Goal: Task Accomplishment & Management: Manage account settings

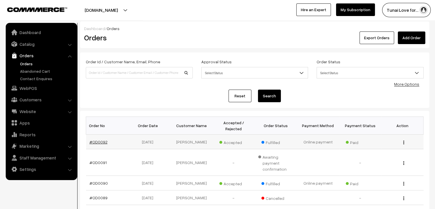
click at [100, 139] on link "#OD0092" at bounding box center [99, 141] width 18 height 5
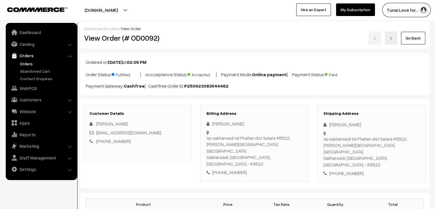
click at [29, 71] on link "Abandoned Cart" at bounding box center [47, 71] width 57 height 6
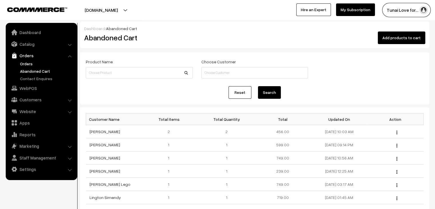
click at [26, 64] on link "Orders" at bounding box center [47, 64] width 57 height 6
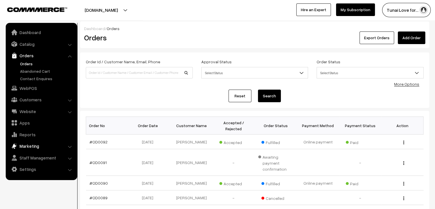
click at [50, 145] on link "Marketing" at bounding box center [41, 146] width 68 height 10
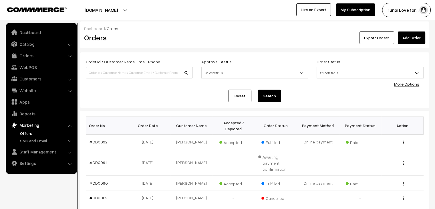
click at [26, 133] on link "Offers" at bounding box center [47, 133] width 57 height 6
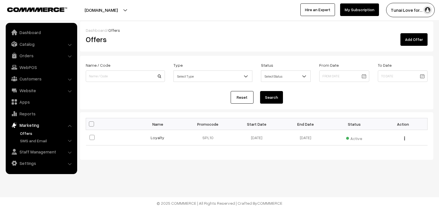
click at [405, 40] on link "Add Offer" at bounding box center [414, 39] width 27 height 13
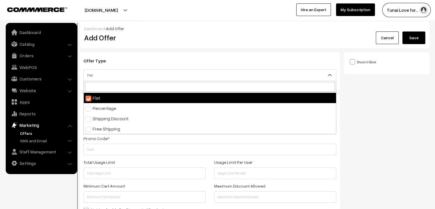
click at [176, 75] on span "Flat" at bounding box center [210, 75] width 252 height 10
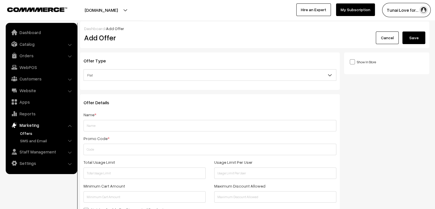
click at [29, 91] on link "Website" at bounding box center [41, 90] width 68 height 10
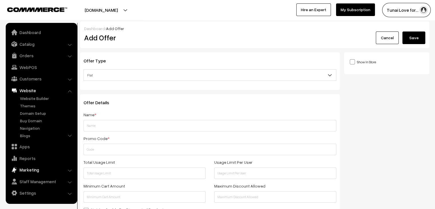
click at [38, 171] on link "Marketing" at bounding box center [41, 170] width 68 height 10
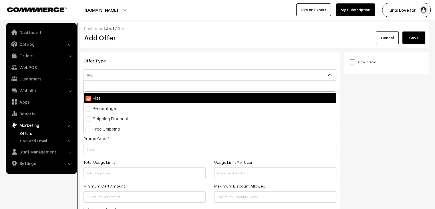
click at [302, 73] on span "Flat" at bounding box center [210, 75] width 252 height 10
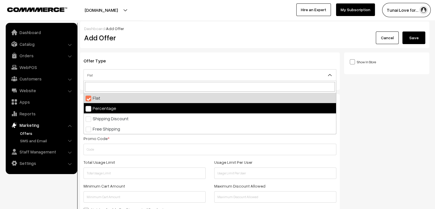
select select "2"
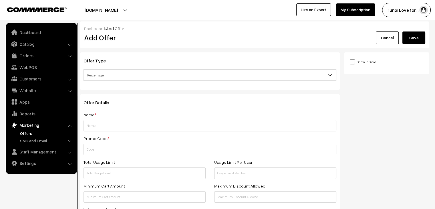
click at [353, 62] on span at bounding box center [352, 61] width 5 height 5
click at [353, 62] on input "Show In Store" at bounding box center [352, 62] width 4 height 4
click at [353, 62] on span at bounding box center [352, 61] width 5 height 5
click at [353, 62] on input "Show In Store" at bounding box center [352, 62] width 4 height 4
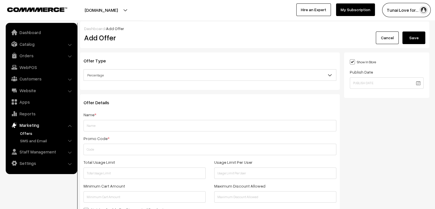
checkbox input "false"
click at [38, 46] on link "Catalog" at bounding box center [41, 44] width 68 height 10
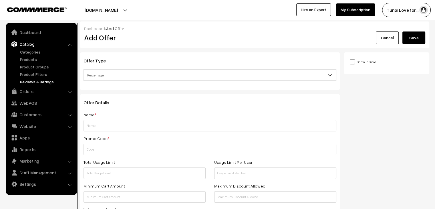
click at [36, 84] on link "Reviews & Ratings" at bounding box center [47, 82] width 57 height 6
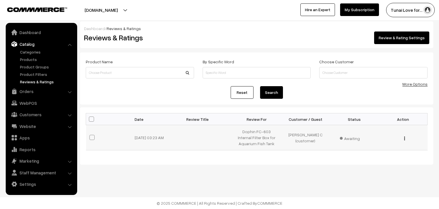
click at [355, 140] on span "Awaiting" at bounding box center [354, 137] width 29 height 7
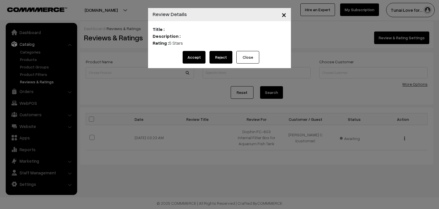
click at [199, 59] on button "Accept" at bounding box center [194, 57] width 23 height 13
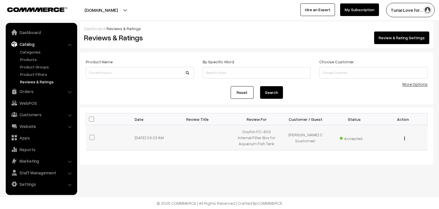
click at [404, 138] on div "View Delete" at bounding box center [404, 137] width 42 height 6
click at [405, 139] on img "button" at bounding box center [405, 138] width 1 height 4
click at [373, 147] on link "View" at bounding box center [379, 146] width 49 height 13
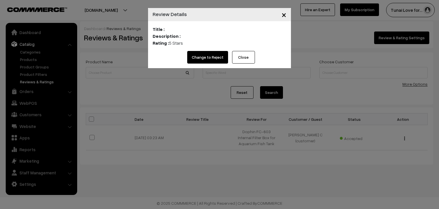
click at [235, 57] on button "Close" at bounding box center [243, 57] width 23 height 13
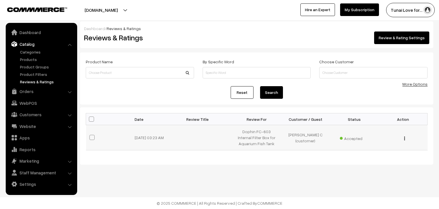
click at [405, 138] on img "button" at bounding box center [405, 138] width 1 height 4
click at [186, 159] on div "Bulk Options Mark as Accepted Mark as Reject Mark as Awaiting Bulk Options Date…" at bounding box center [257, 135] width 354 height 57
click at [90, 138] on span at bounding box center [92, 137] width 5 height 5
click at [90, 136] on input "checkbox" at bounding box center [89, 134] width 4 height 4
checkbox input "true"
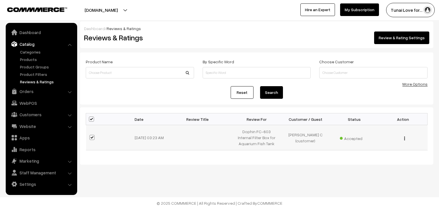
checkbox input "true"
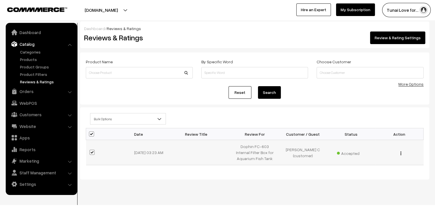
click at [400, 153] on div "View Delete" at bounding box center [399, 152] width 41 height 6
click at [399, 39] on link "Review & Rating Settings" at bounding box center [397, 37] width 55 height 13
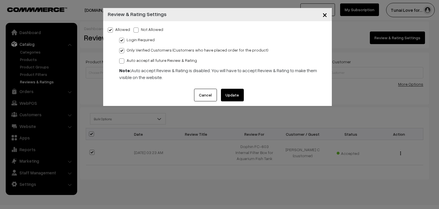
click at [121, 51] on span at bounding box center [121, 50] width 5 height 5
click at [121, 51] on input "Only Verified Customers (Customers who have placed order for the product)" at bounding box center [121, 50] width 4 height 4
checkbox input "false"
click at [122, 41] on span at bounding box center [121, 40] width 5 height 5
click at [122, 41] on input "Login Required" at bounding box center [121, 39] width 4 height 4
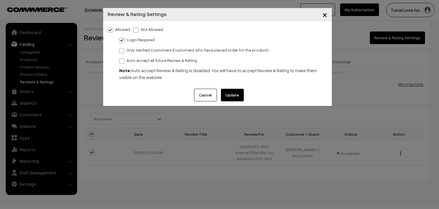
checkbox input "false"
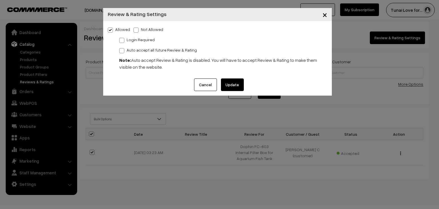
click at [229, 86] on button "Update" at bounding box center [232, 84] width 23 height 13
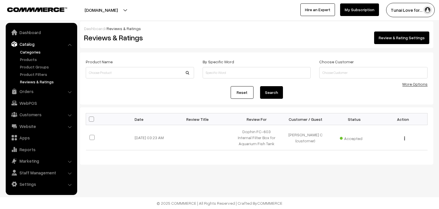
click at [35, 51] on link "Categories" at bounding box center [47, 52] width 57 height 6
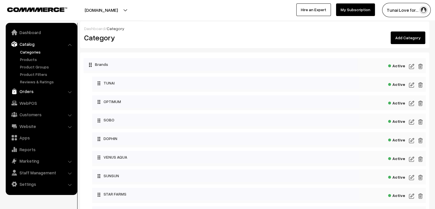
click at [37, 90] on link "Orders" at bounding box center [41, 91] width 68 height 10
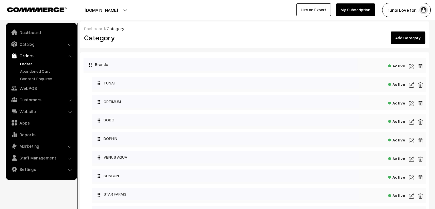
click at [27, 66] on link "Orders" at bounding box center [47, 64] width 57 height 6
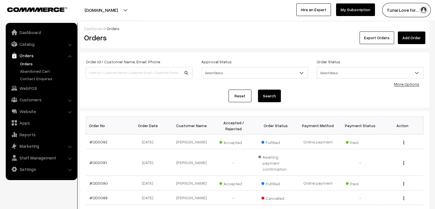
click at [213, 16] on div "[DOMAIN_NAME] Go to Website Create New Store" at bounding box center [107, 10] width 221 height 14
click at [232, 51] on div "Dashboard / Orders Orders Export Orders Add Order Order Id / Customer Name, Ema…" at bounding box center [254, 174] width 349 height 306
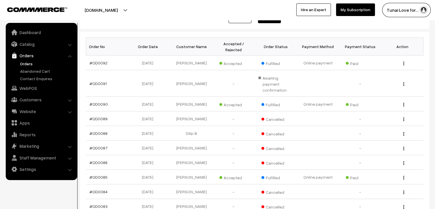
scroll to position [80, 0]
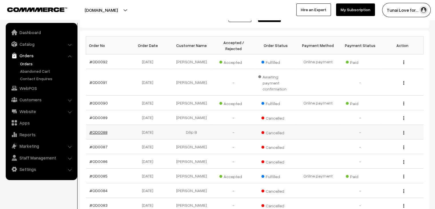
click at [100, 130] on link "#OD0088" at bounding box center [99, 132] width 18 height 5
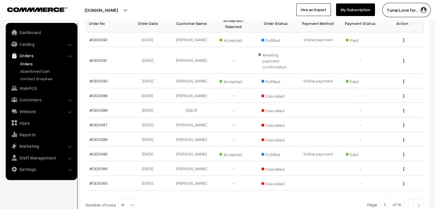
scroll to position [103, 0]
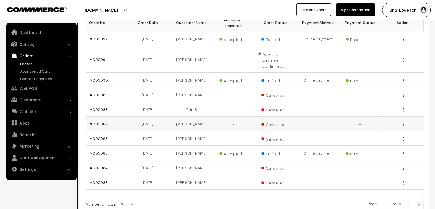
click at [98, 121] on link "#OD0087" at bounding box center [99, 123] width 18 height 5
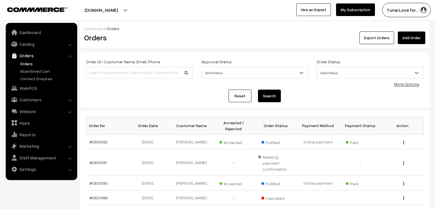
scroll to position [103, 0]
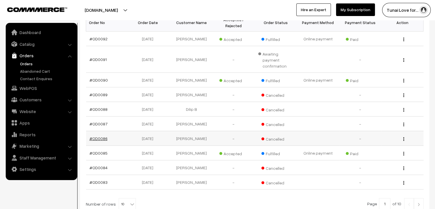
click at [98, 136] on link "#OD0086" at bounding box center [99, 138] width 18 height 5
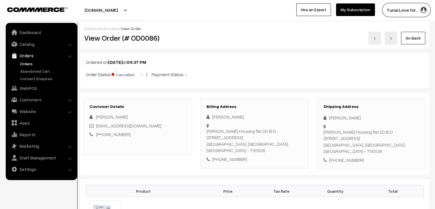
click at [231, 53] on div "Ordered on Sep 20, 2025 at 04:37 PM Order Status: Cancelled - | Payment Status:…" at bounding box center [254, 70] width 349 height 35
click at [29, 33] on link "Dashboard" at bounding box center [41, 32] width 68 height 10
